Goal: Task Accomplishment & Management: Manage account settings

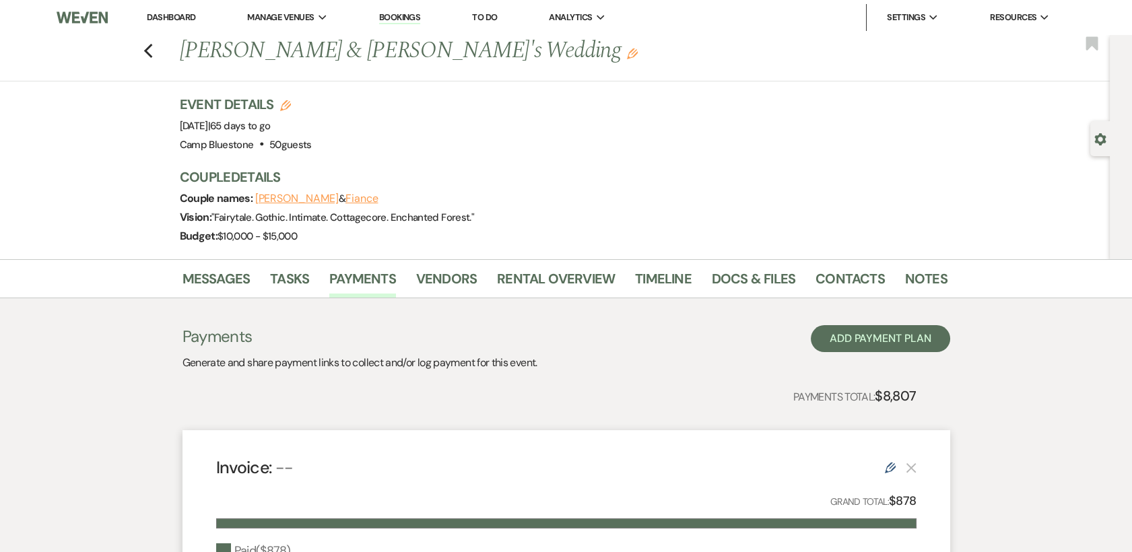
click at [177, 16] on link "Dashboard" at bounding box center [171, 16] width 49 height 11
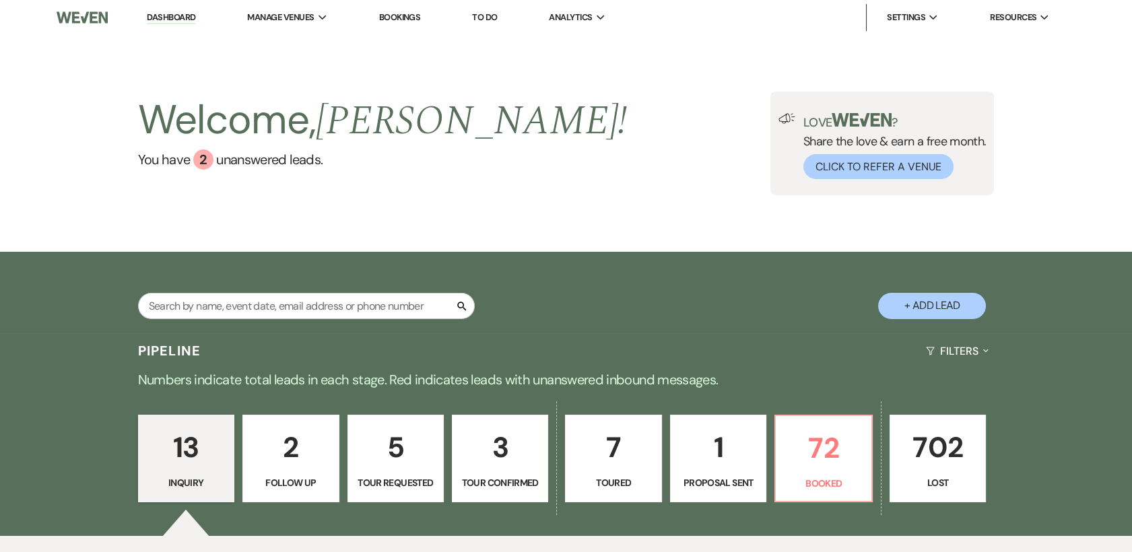
click at [503, 465] on p "3" at bounding box center [500, 447] width 79 height 45
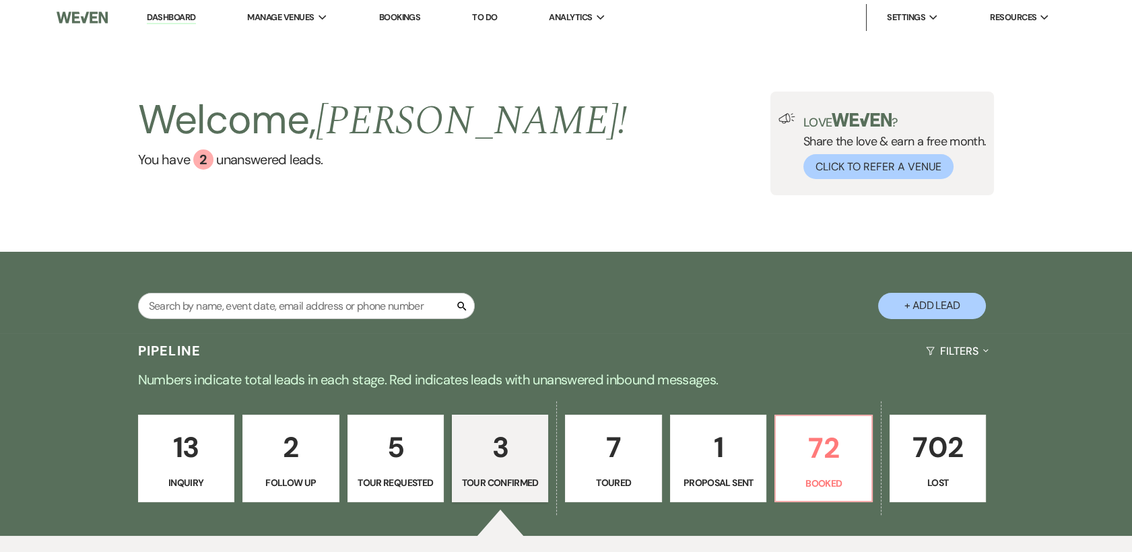
select select "4"
